Goal: Transaction & Acquisition: Purchase product/service

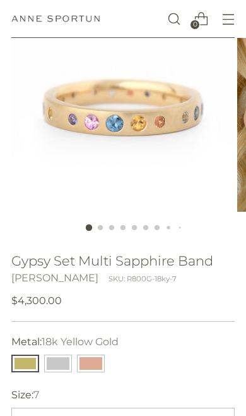
scroll to position [147, 0]
click at [64, 358] on button "14k White Gold" at bounding box center [58, 363] width 28 height 18
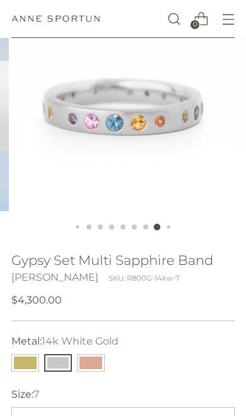
click at [87, 357] on button "14k Rose Gold" at bounding box center [91, 363] width 28 height 18
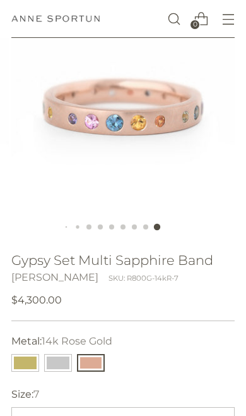
click at [28, 362] on button "18k Yellow Gold" at bounding box center [25, 363] width 28 height 18
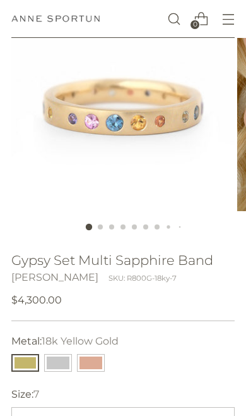
click at [59, 362] on button "14k White Gold" at bounding box center [58, 363] width 28 height 18
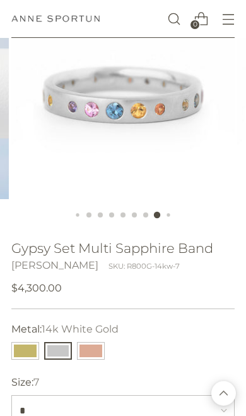
scroll to position [157, 0]
